Goal: Task Accomplishment & Management: Use online tool/utility

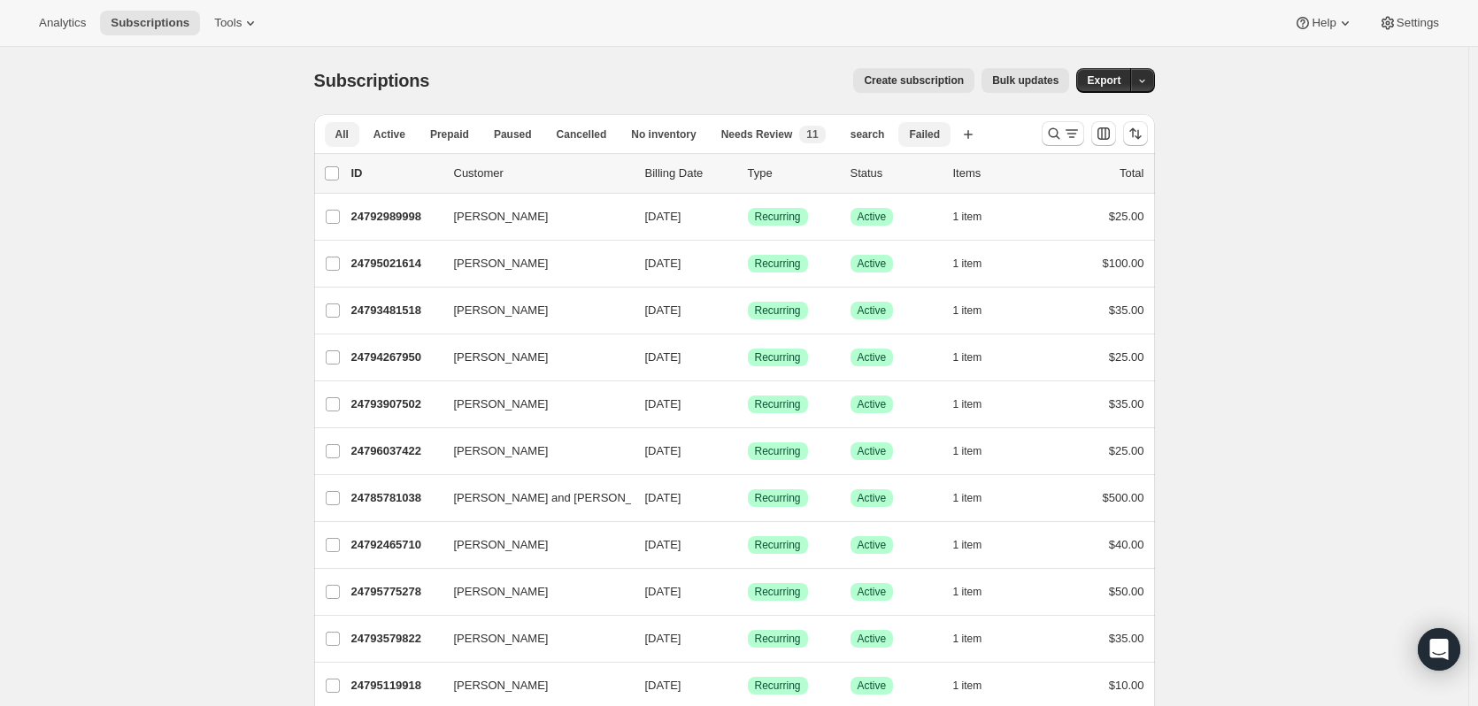
click at [909, 136] on span "Failed" at bounding box center [924, 134] width 31 height 14
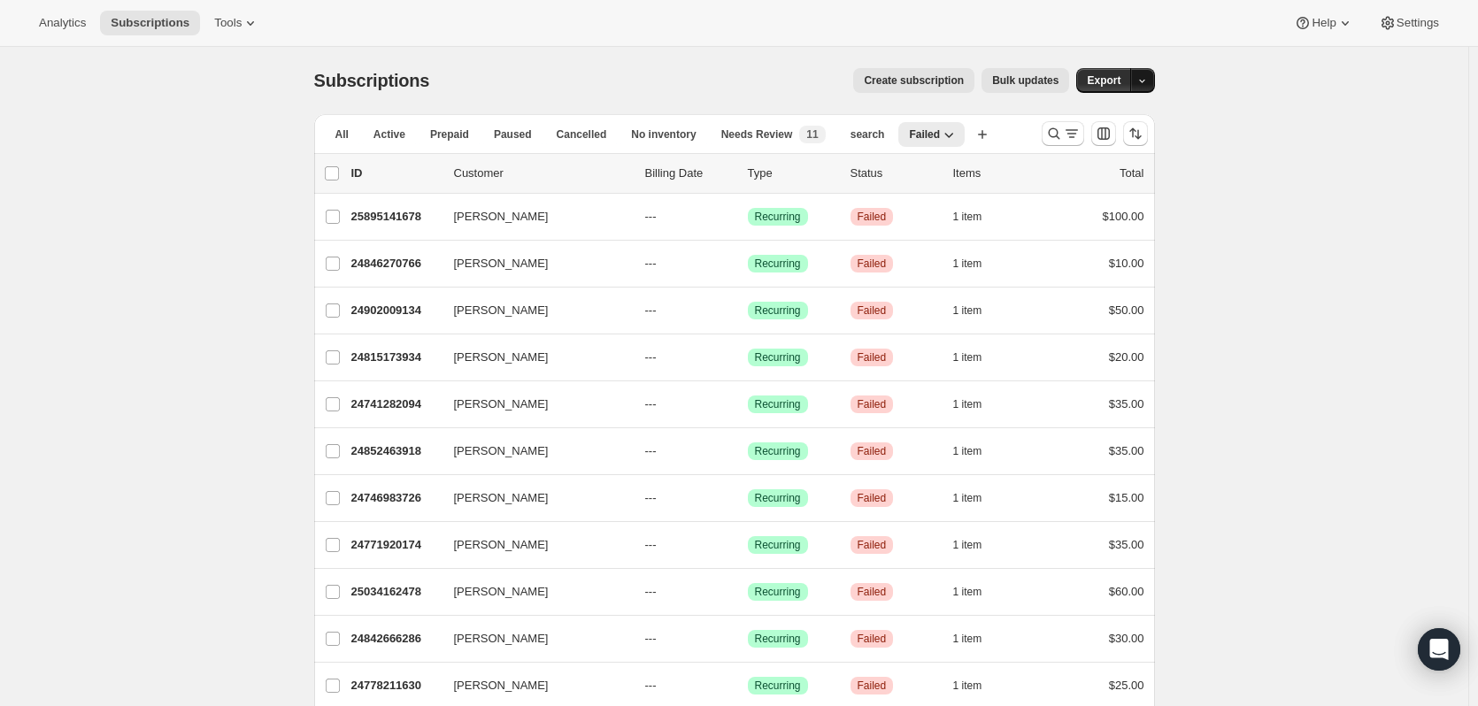
click at [1153, 83] on button "button" at bounding box center [1142, 80] width 25 height 25
click at [1111, 76] on span "Export" at bounding box center [1104, 80] width 34 height 14
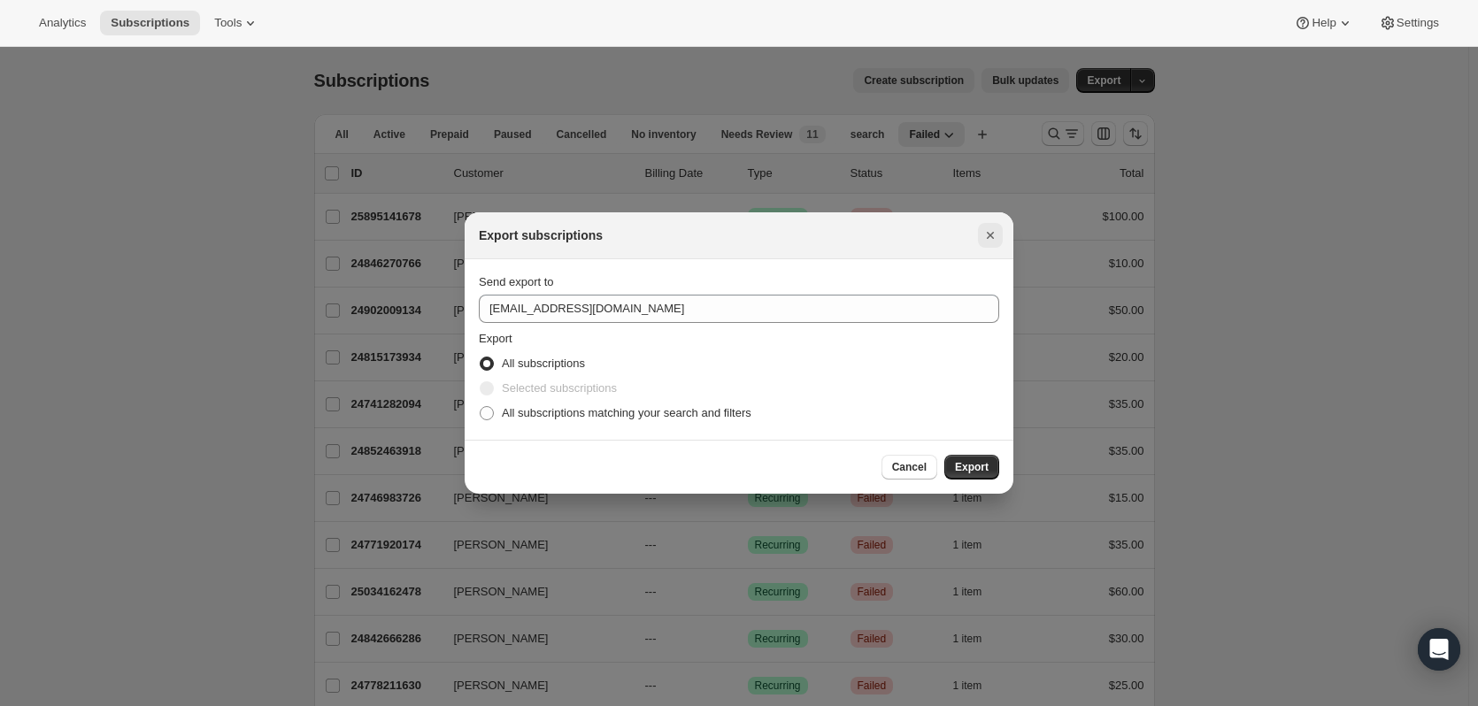
click at [985, 234] on icon "Close" at bounding box center [991, 236] width 18 height 18
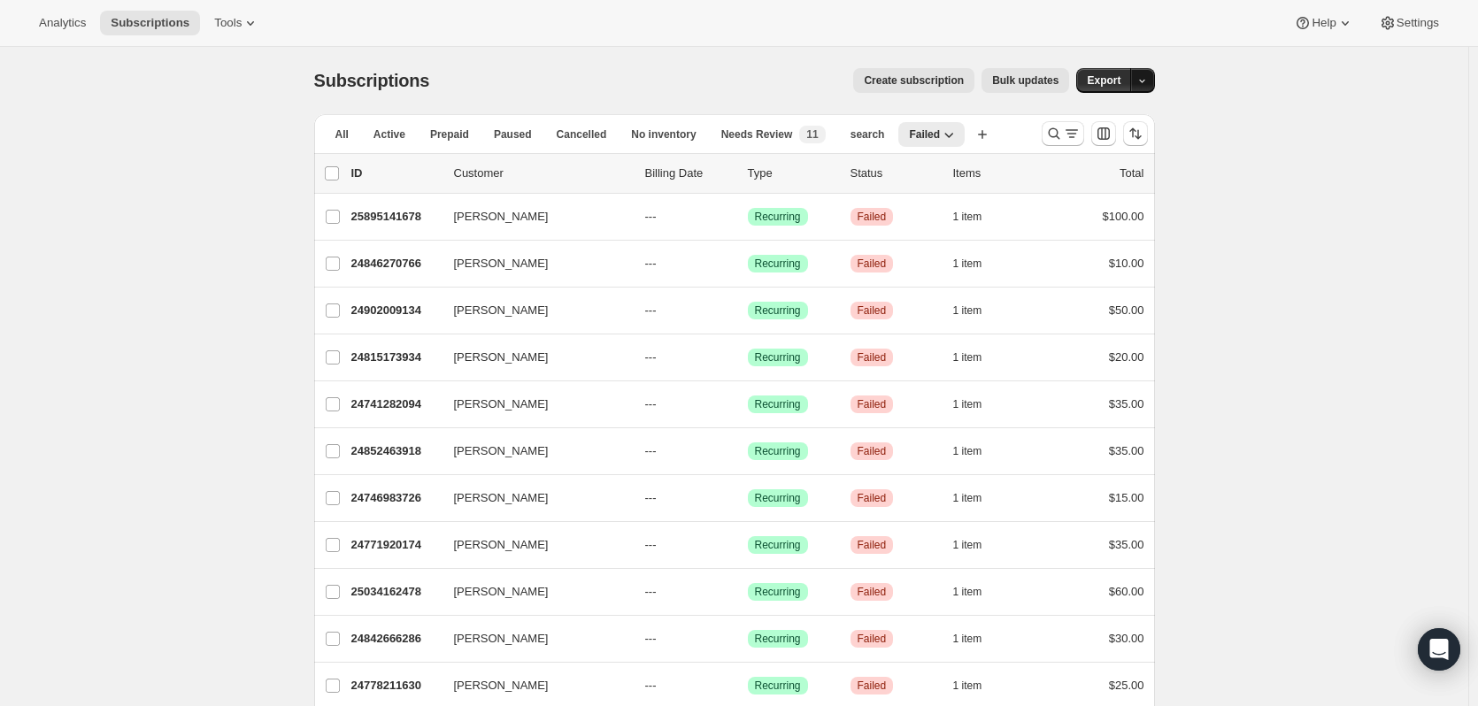
click at [1148, 81] on icon "button" at bounding box center [1142, 81] width 12 height 12
click at [1124, 173] on span "[PERSON_NAME] & Failed" at bounding box center [1078, 177] width 140 height 13
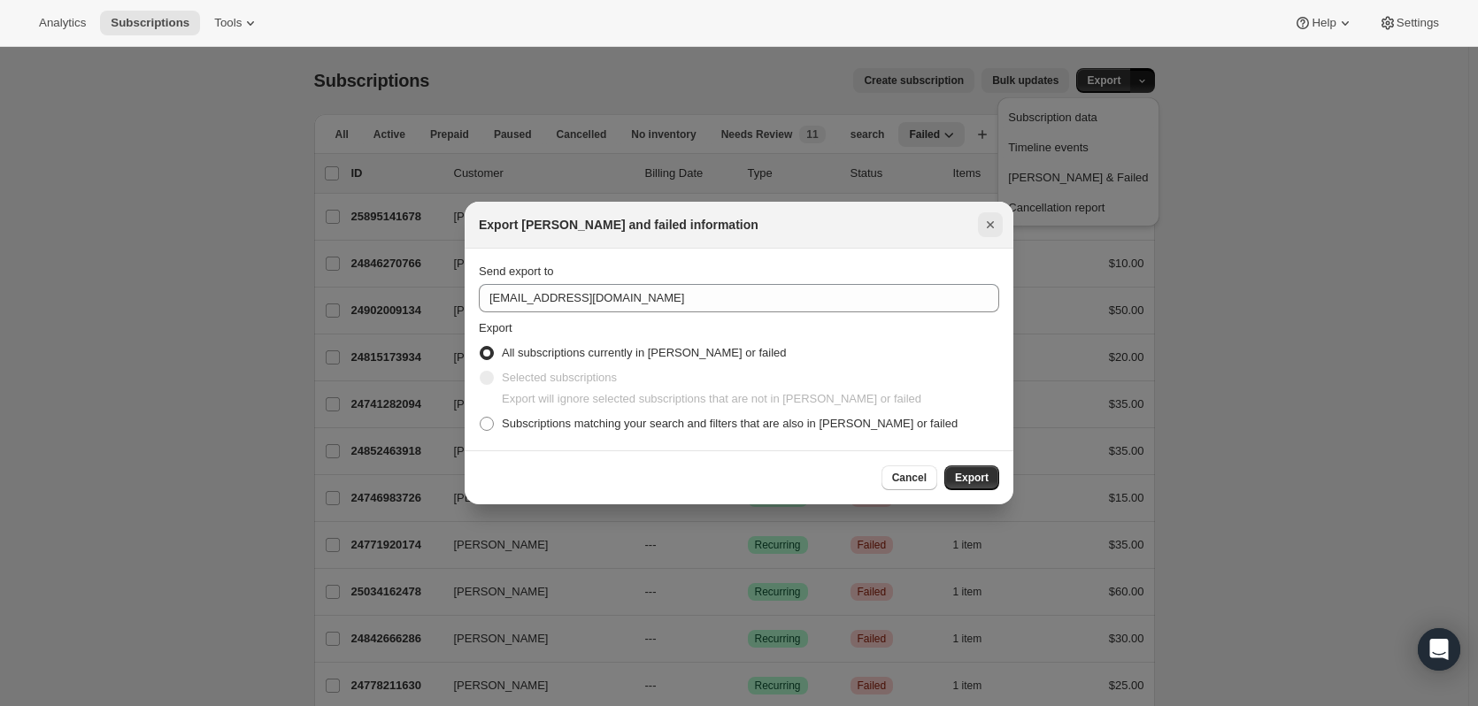
click at [990, 227] on icon "Close" at bounding box center [991, 225] width 18 height 18
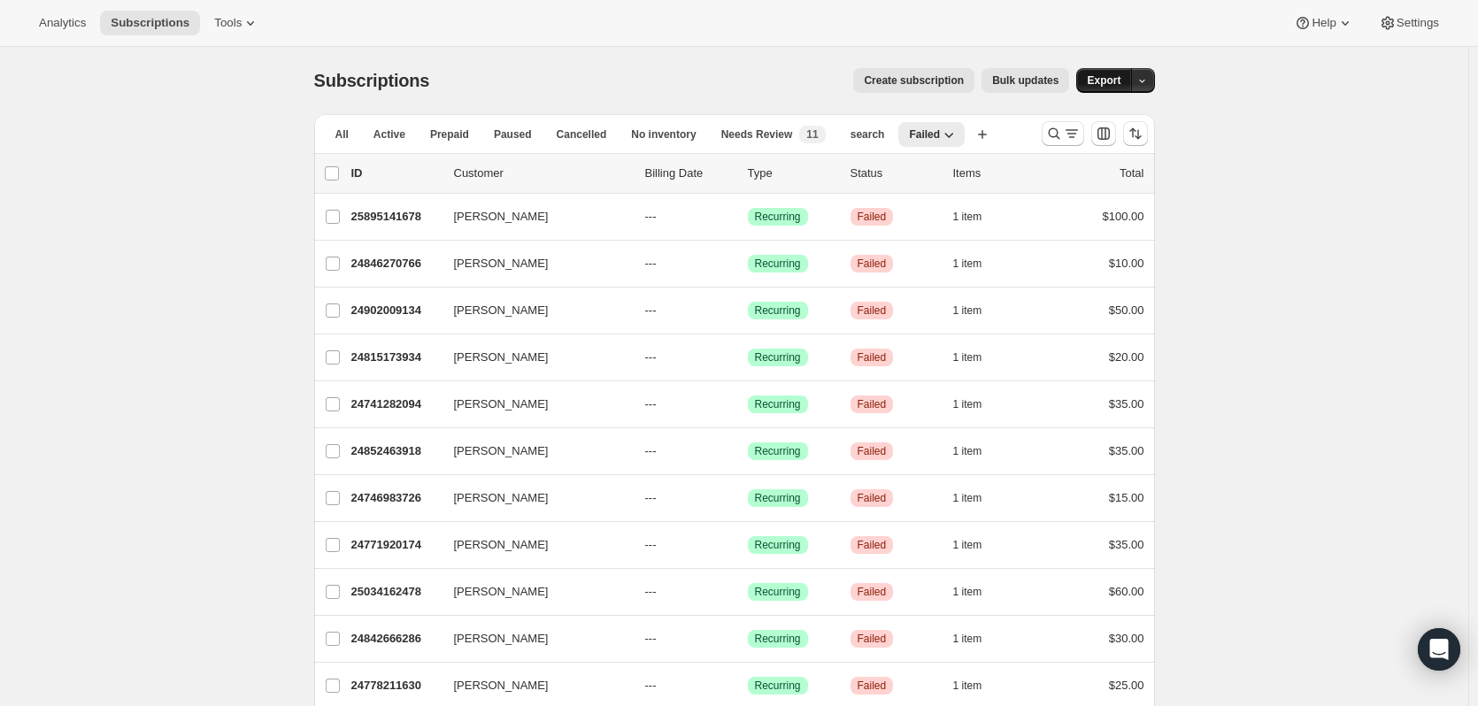
click at [1113, 82] on span "Export" at bounding box center [1104, 80] width 34 height 14
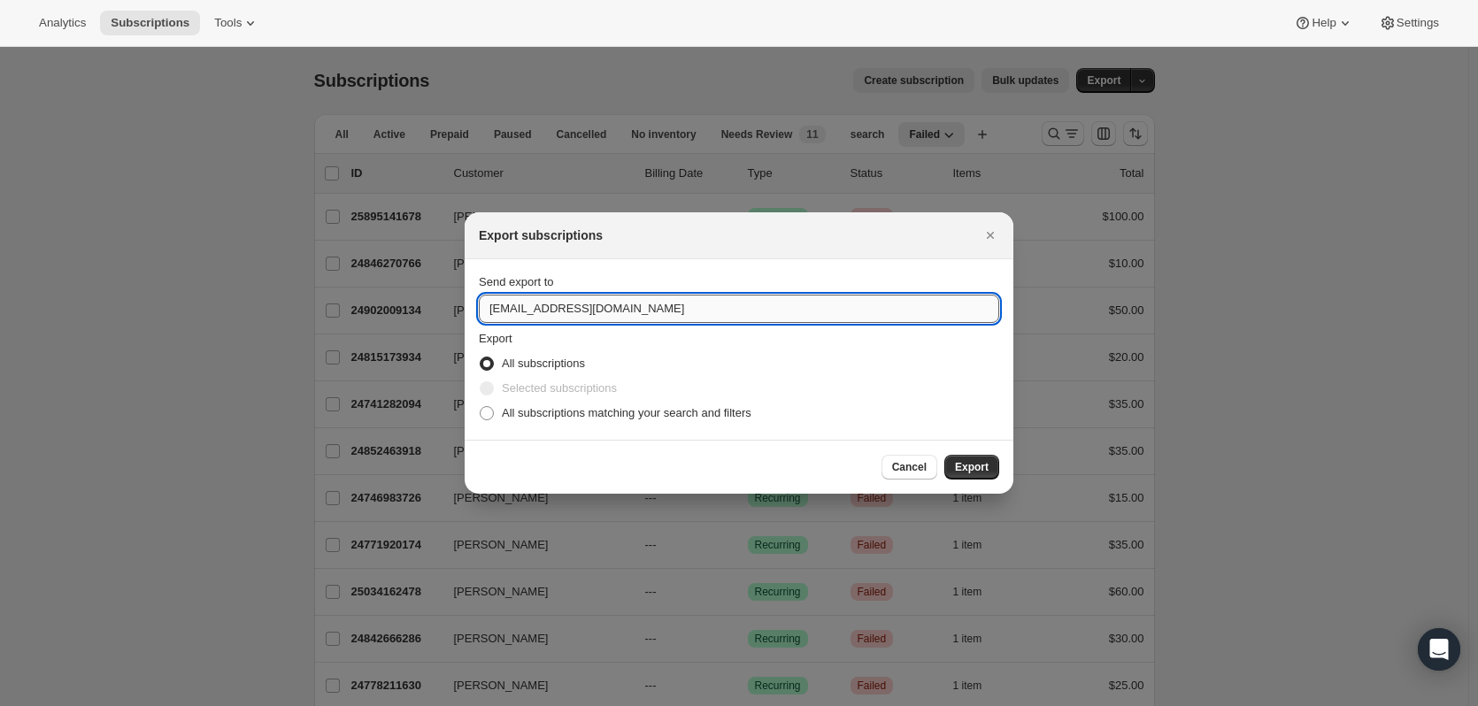
click at [541, 311] on input "[EMAIL_ADDRESS][DOMAIN_NAME]" at bounding box center [739, 309] width 520 height 28
type input "[PERSON_NAME][EMAIL_ADDRESS][DOMAIN_NAME]"
click at [489, 418] on span ":ra:" at bounding box center [487, 413] width 14 height 14
click at [481, 407] on input "All subscriptions matching your search and filters" at bounding box center [480, 406] width 1 height 1
radio input "true"
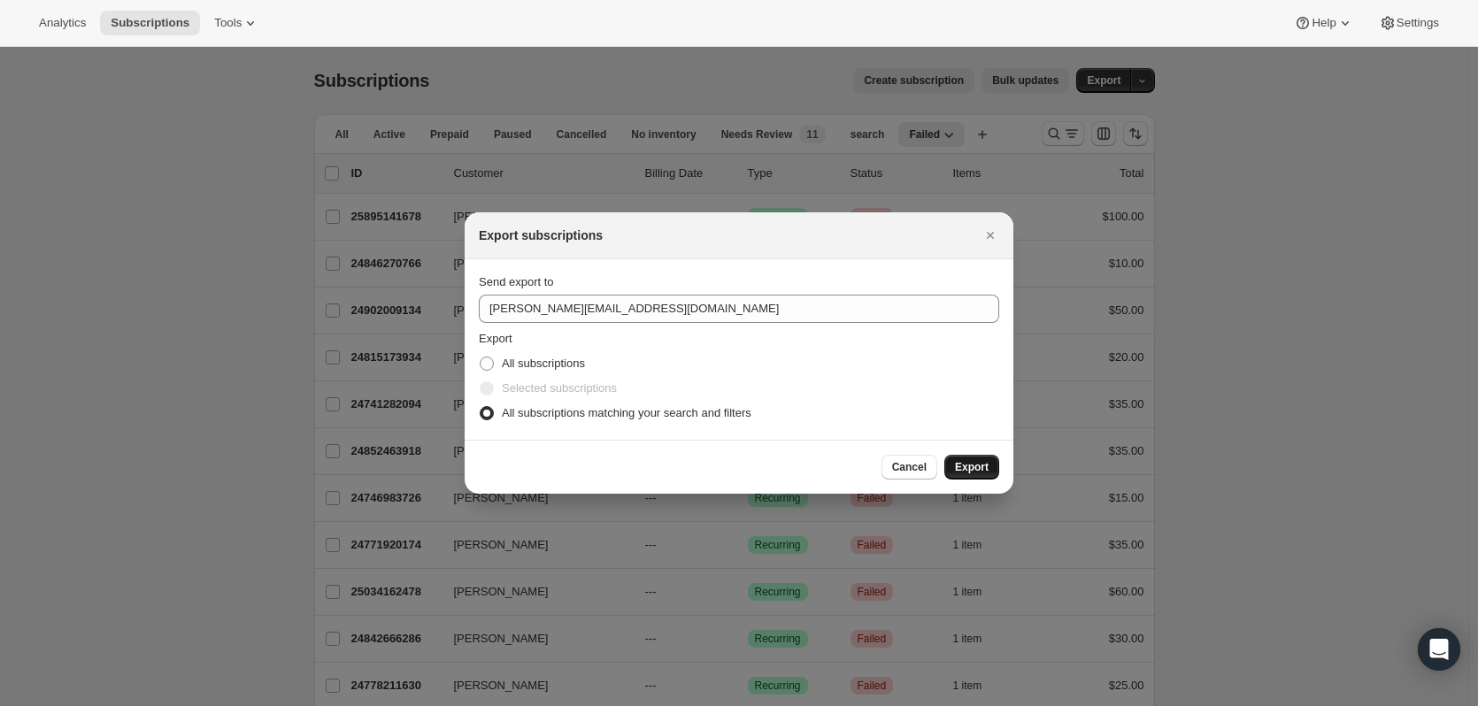
click at [981, 466] on span "Export" at bounding box center [972, 467] width 34 height 14
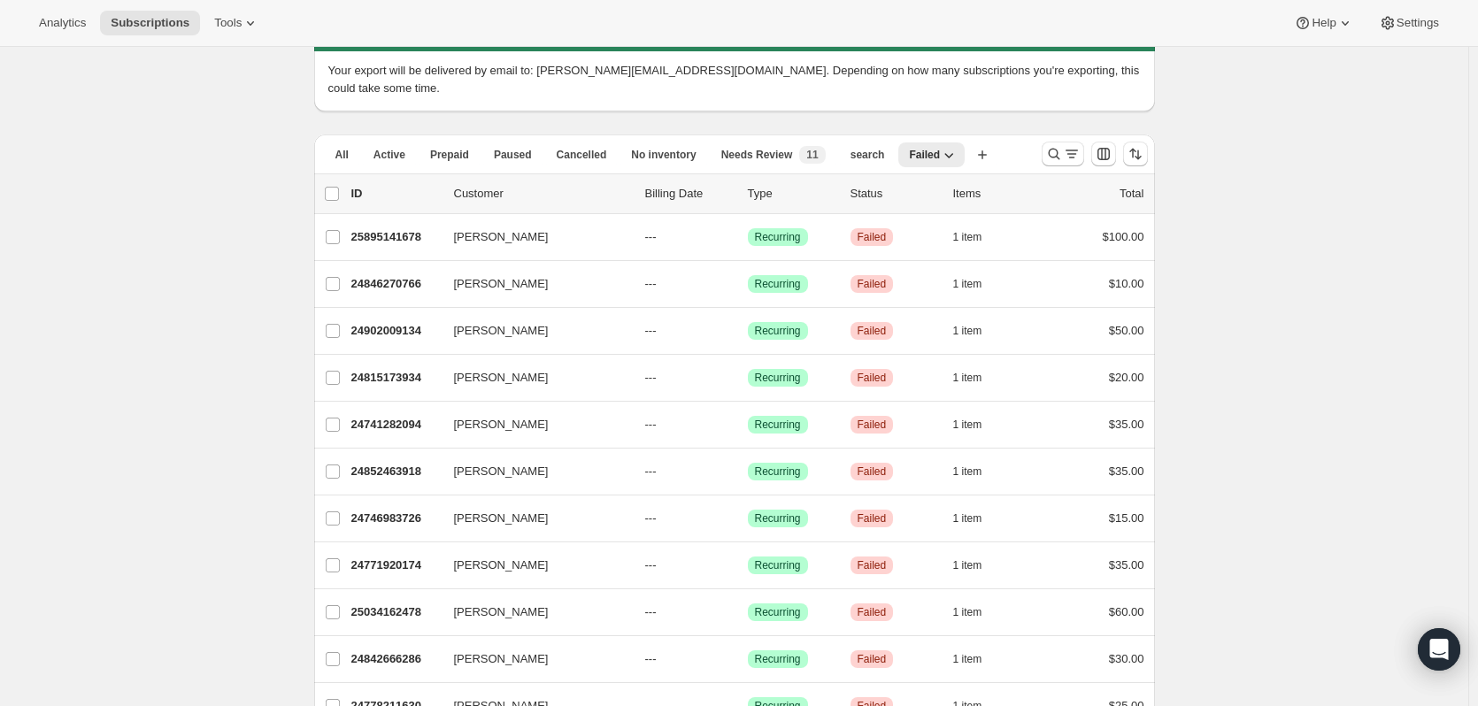
scroll to position [13, 0]
